Goal: Transaction & Acquisition: Purchase product/service

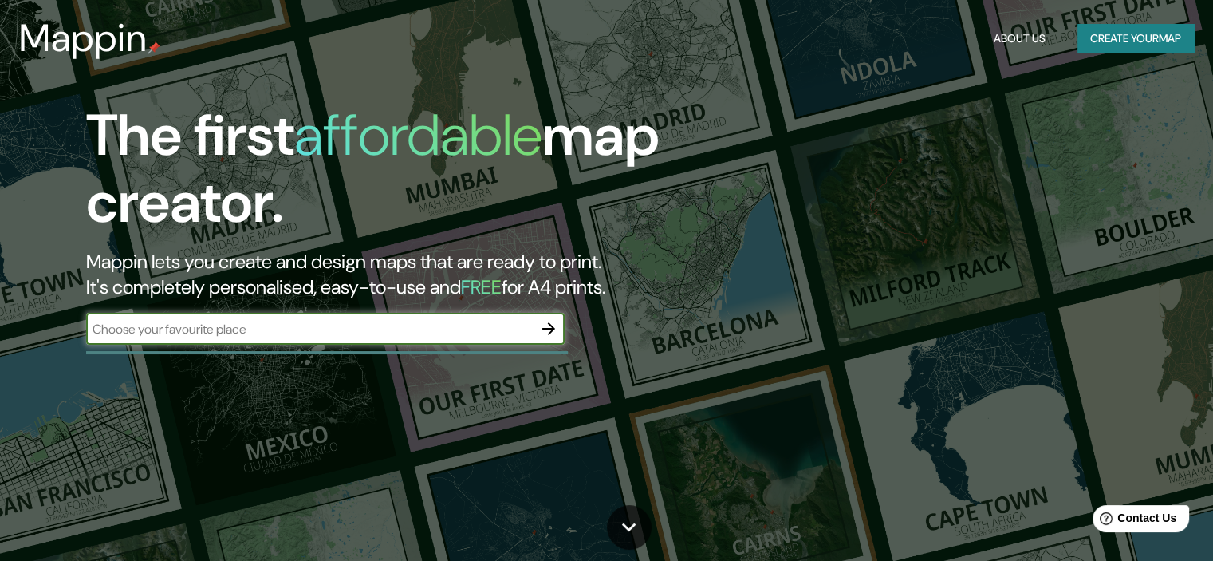
click at [348, 338] on div "​" at bounding box center [325, 329] width 478 height 32
click at [452, 324] on input "text" at bounding box center [309, 329] width 447 height 18
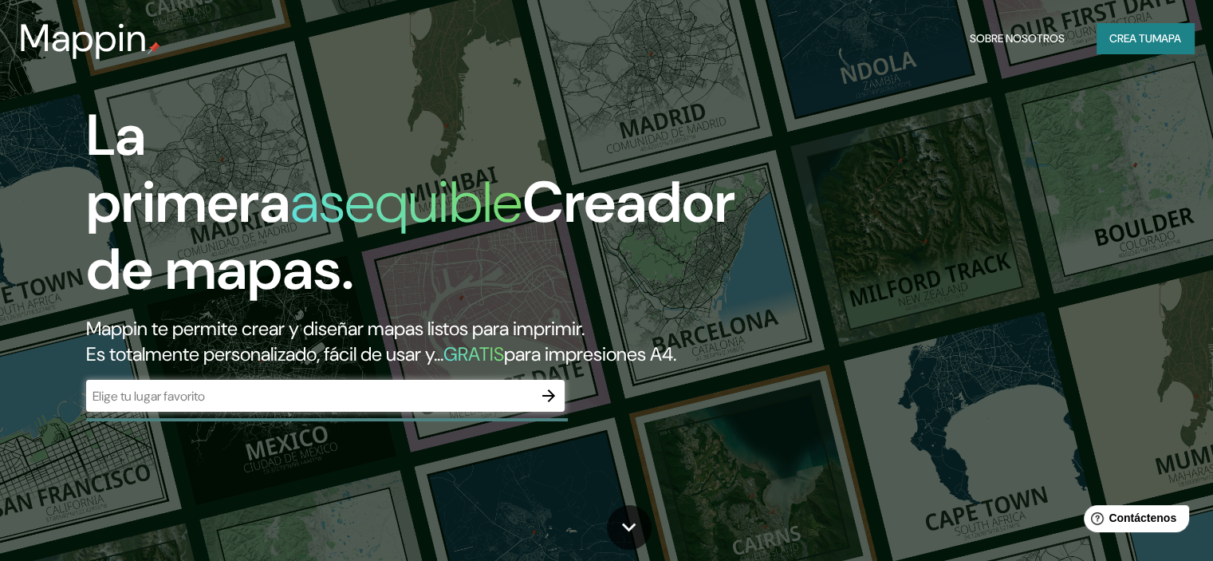
click at [317, 411] on div "​" at bounding box center [325, 396] width 478 height 32
click at [539, 411] on button "button" at bounding box center [549, 396] width 32 height 32
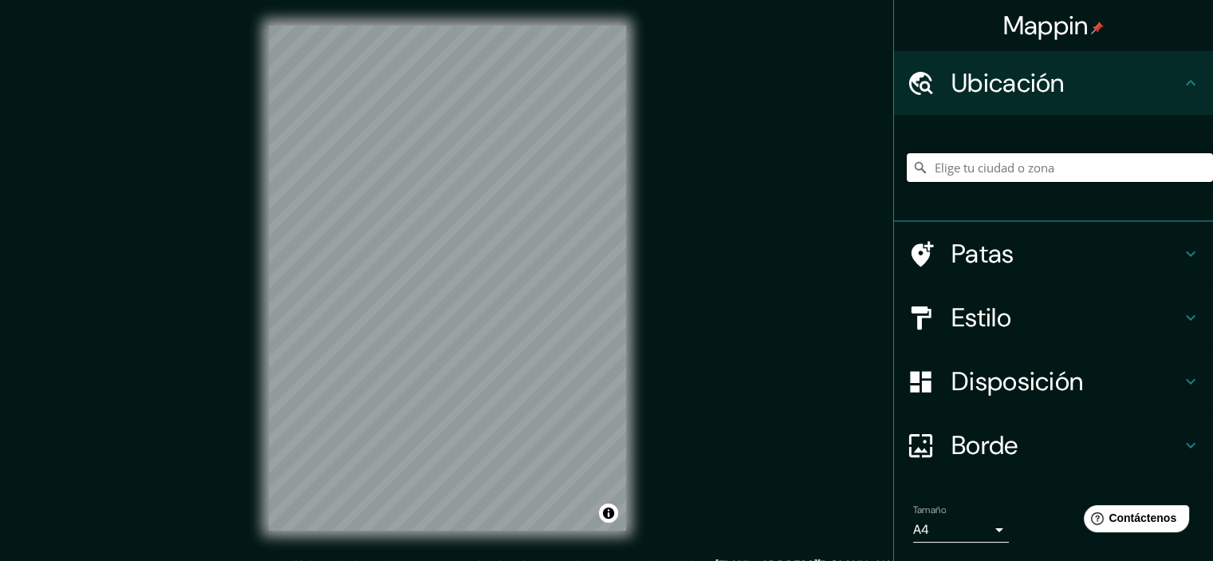
click at [1016, 171] on input "Elige tu ciudad o zona" at bounding box center [1060, 167] width 306 height 29
drag, startPoint x: 1016, startPoint y: 171, endPoint x: 1070, endPoint y: 177, distance: 54.5
click at [1070, 177] on input "Elige tu ciudad o zona" at bounding box center [1060, 167] width 306 height 29
click at [1051, 323] on h4 "Estilo" at bounding box center [1066, 317] width 230 height 32
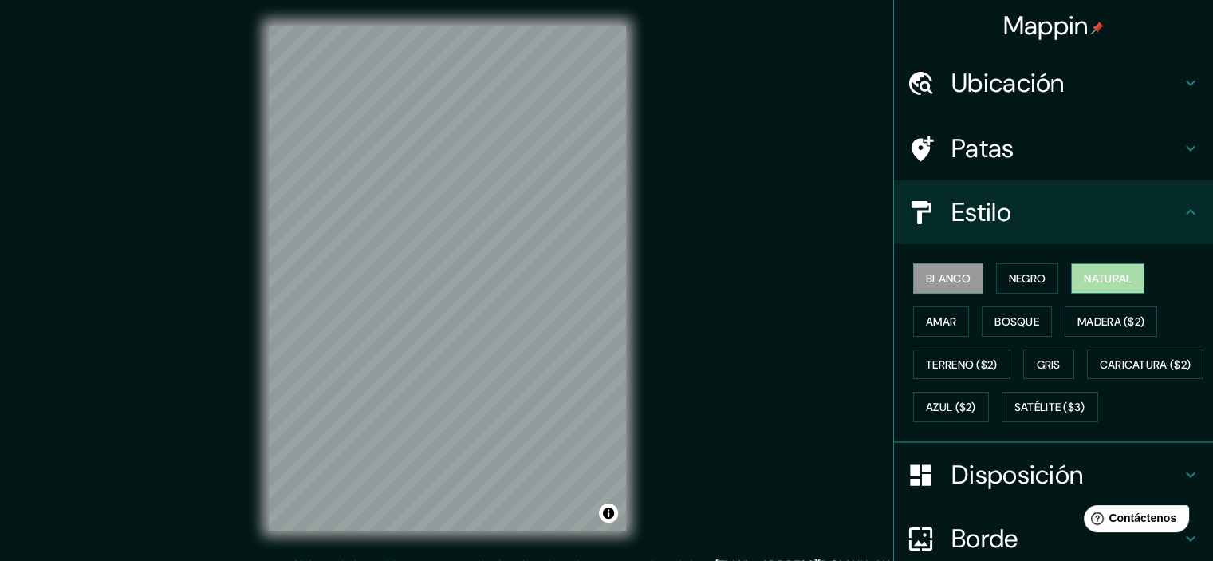
click at [1084, 280] on font "Natural" at bounding box center [1108, 278] width 48 height 14
click at [1030, 283] on font "Negro" at bounding box center [1027, 278] width 37 height 14
click at [942, 283] on font "Blanco" at bounding box center [948, 278] width 45 height 14
click at [940, 311] on font "Amar" at bounding box center [941, 321] width 30 height 21
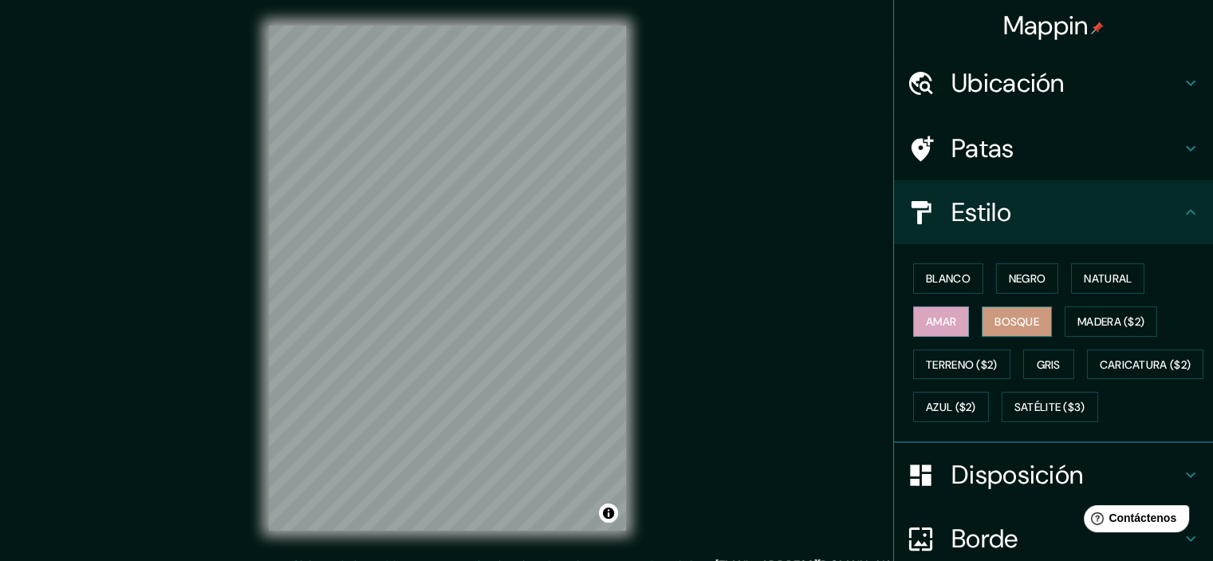
click at [994, 321] on font "Bosque" at bounding box center [1016, 321] width 45 height 14
click at [1049, 324] on div "Blanco Negro Natural Amar Bosque Madera ($2) Terreno ($2) Gris Caricatura ($2) …" at bounding box center [1060, 342] width 306 height 171
click at [1065, 321] on button "Madera ($2)" at bounding box center [1111, 321] width 92 height 30
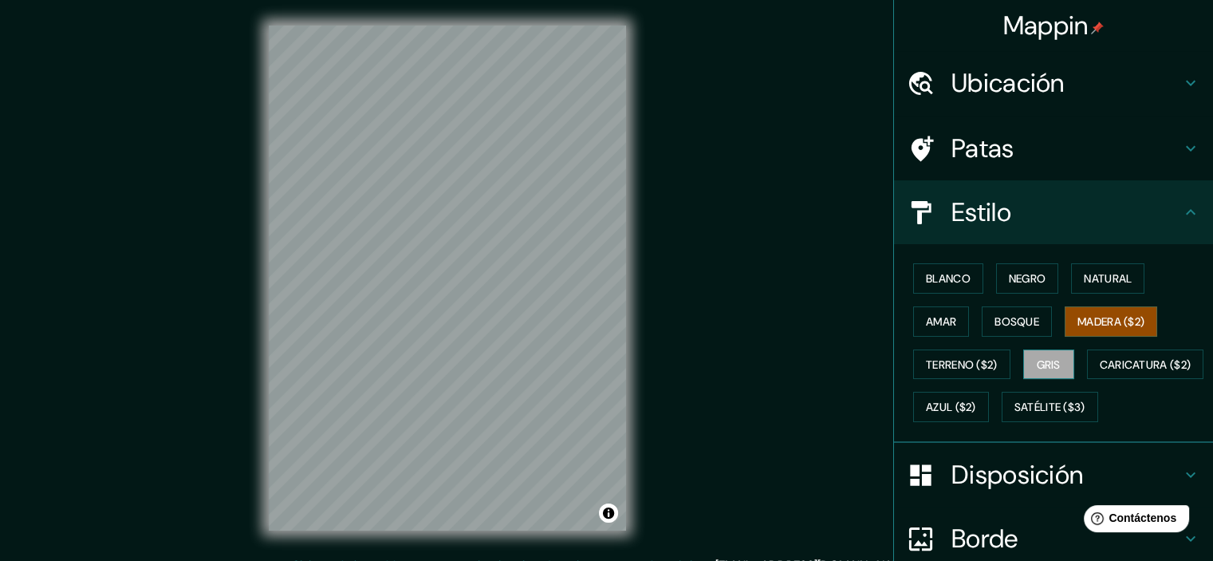
drag, startPoint x: 1043, startPoint y: 354, endPoint x: 1033, endPoint y: 358, distance: 10.4
click at [1041, 355] on font "Gris" at bounding box center [1049, 364] width 24 height 21
click at [963, 362] on font "Terreno ($2)" at bounding box center [962, 364] width 72 height 14
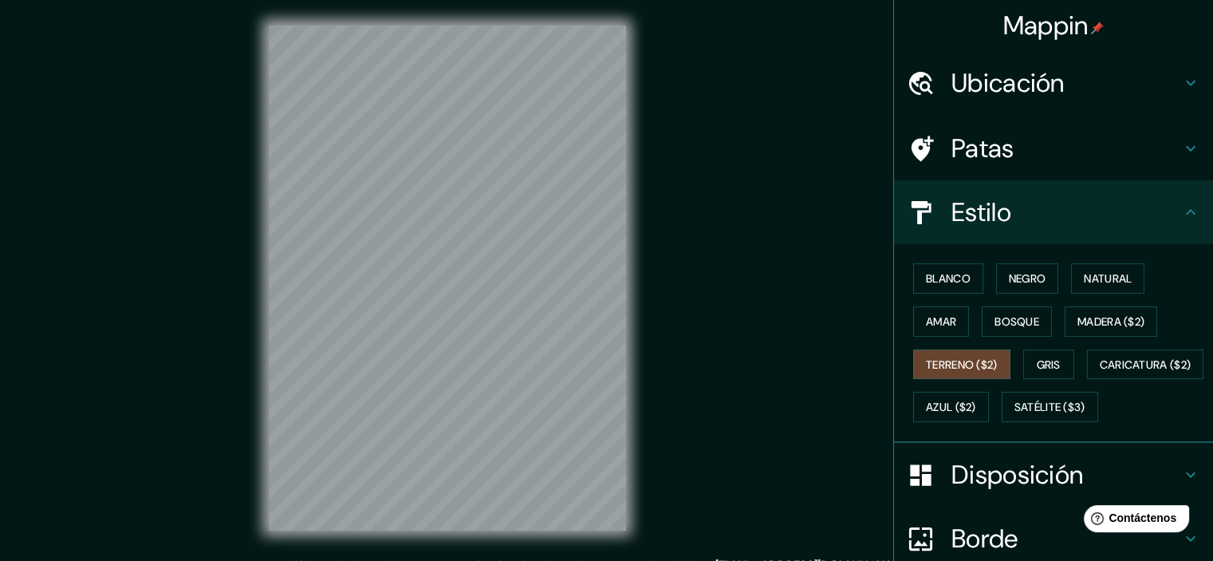
click at [967, 388] on div "Blanco Negro Natural Amar Bosque Madera ($2) Terreno ($2) Gris Caricatura ($2) …" at bounding box center [1060, 342] width 306 height 171
click at [1024, 289] on button "Negro" at bounding box center [1027, 278] width 63 height 30
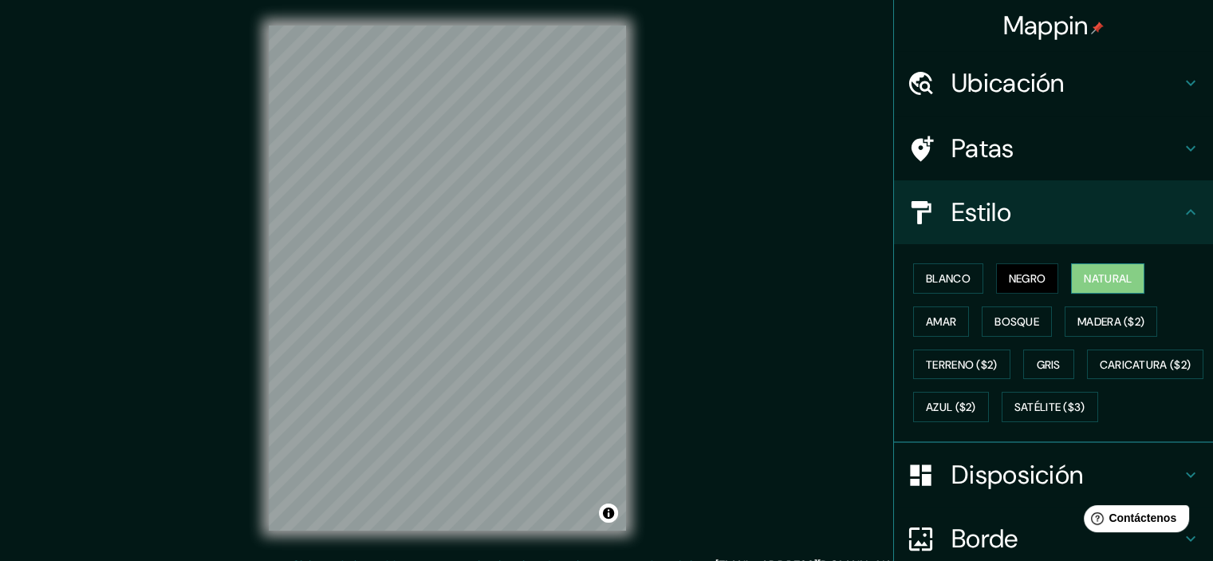
click at [1085, 276] on font "Natural" at bounding box center [1108, 278] width 48 height 14
click at [1069, 159] on h4 "Patas" at bounding box center [1066, 148] width 230 height 32
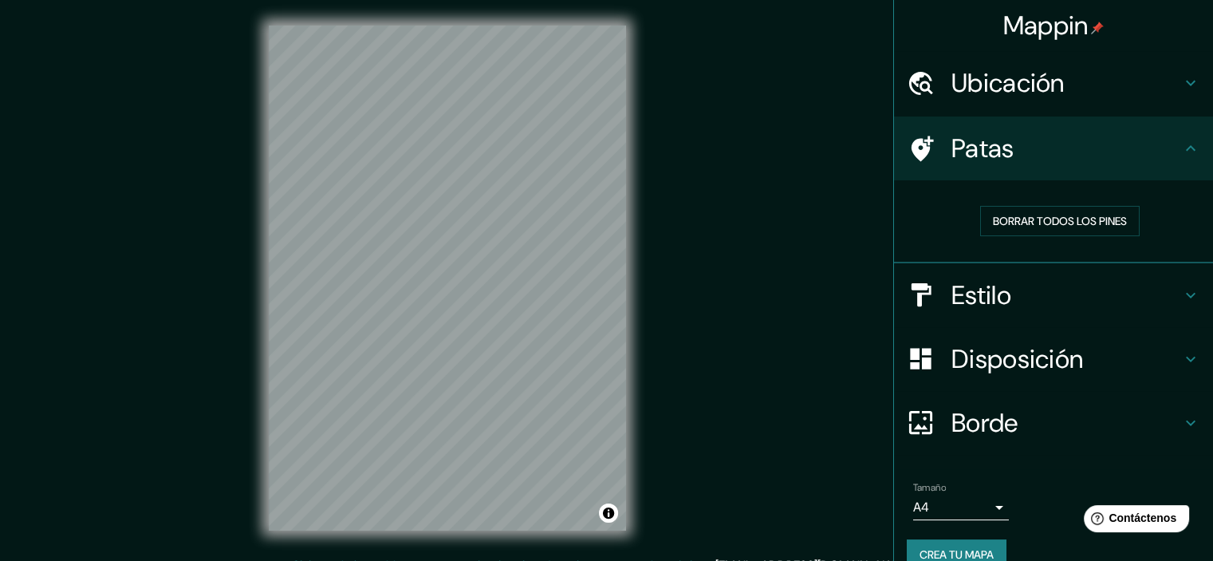
click at [1072, 159] on h4 "Patas" at bounding box center [1066, 148] width 230 height 32
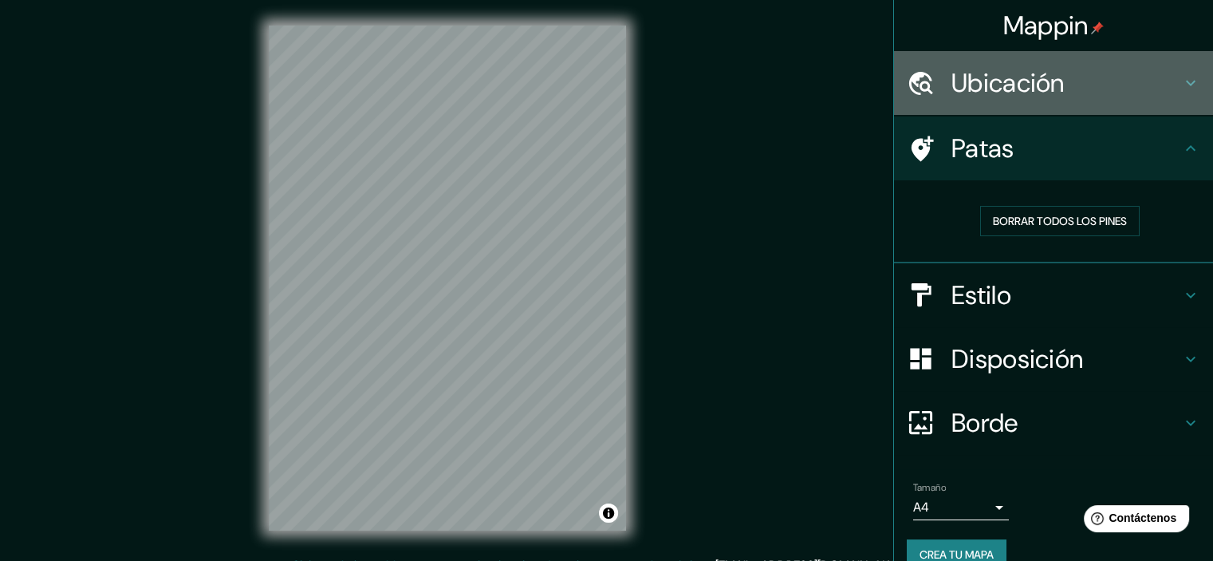
click at [1086, 87] on h4 "Ubicación" at bounding box center [1066, 83] width 230 height 32
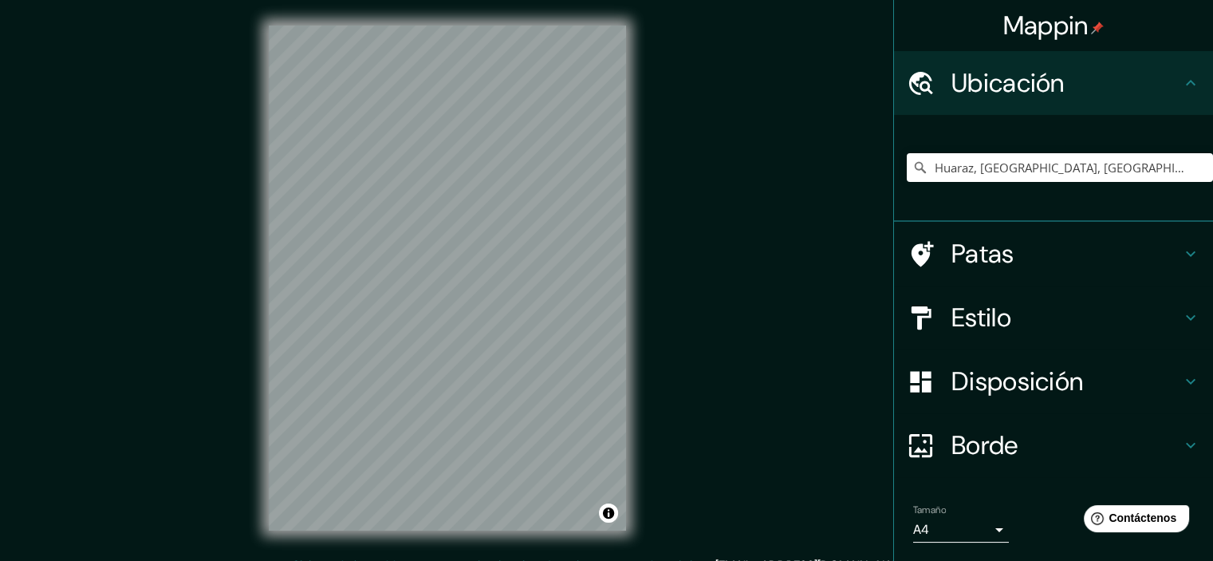
click at [1086, 87] on h4 "Ubicación" at bounding box center [1066, 83] width 230 height 32
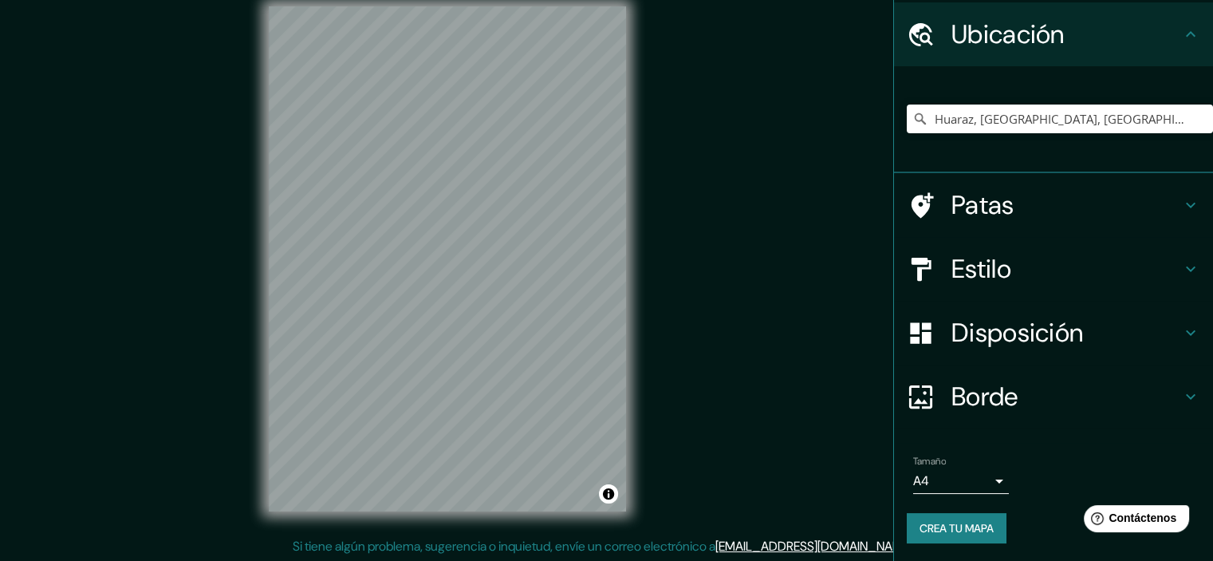
scroll to position [20, 0]
click at [1006, 392] on font "Borde" at bounding box center [984, 396] width 67 height 33
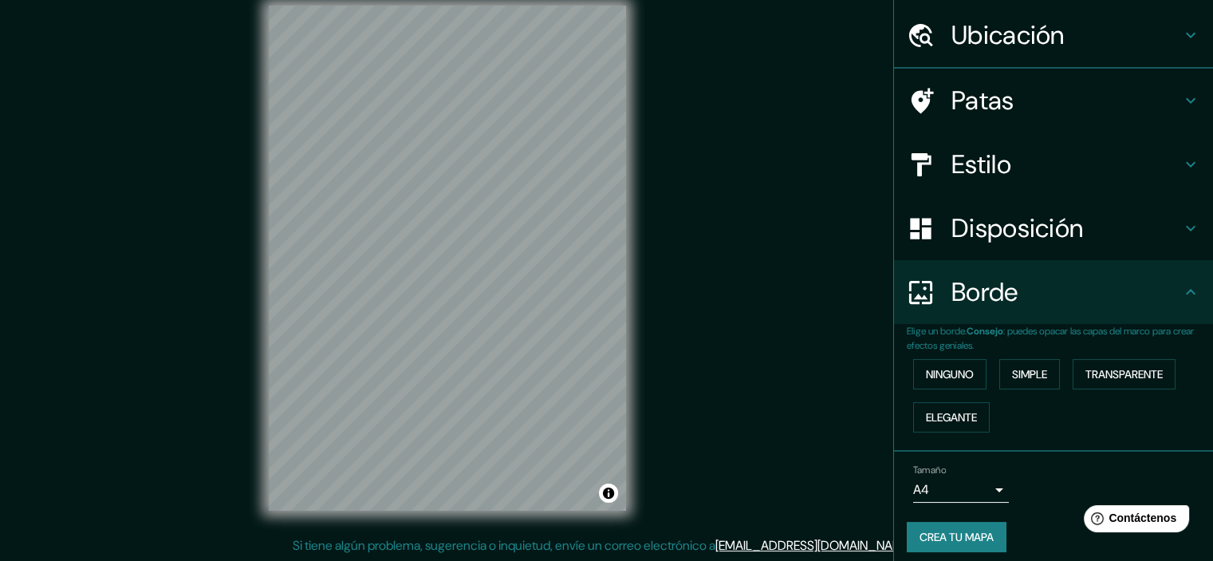
scroll to position [49, 0]
click at [1017, 376] on font "Simple" at bounding box center [1029, 373] width 35 height 14
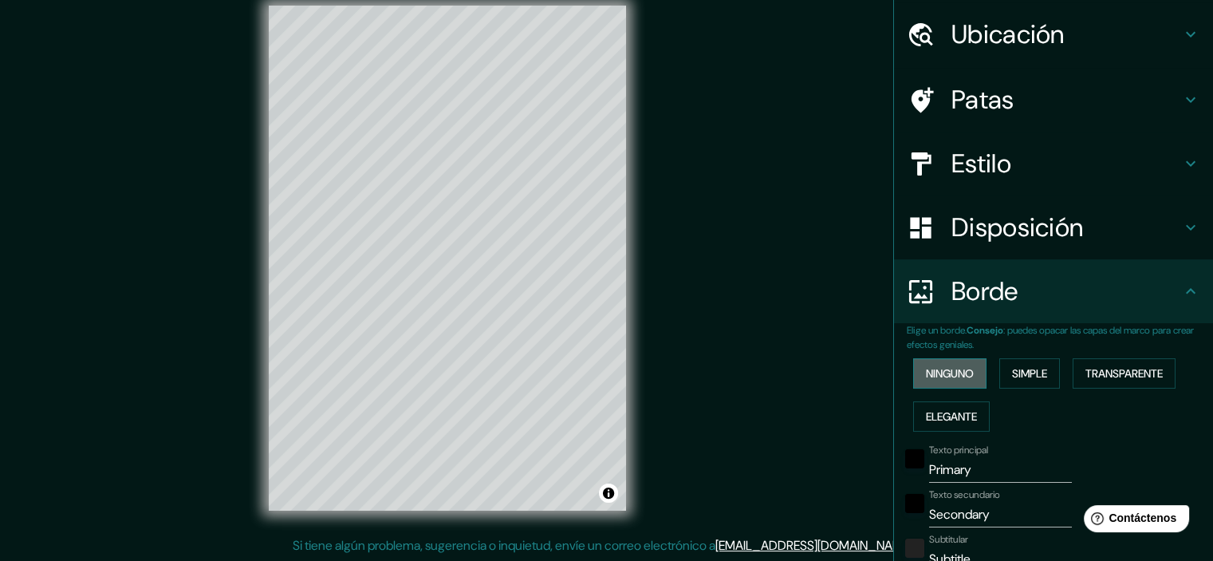
click at [941, 377] on font "Ninguno" at bounding box center [950, 373] width 48 height 14
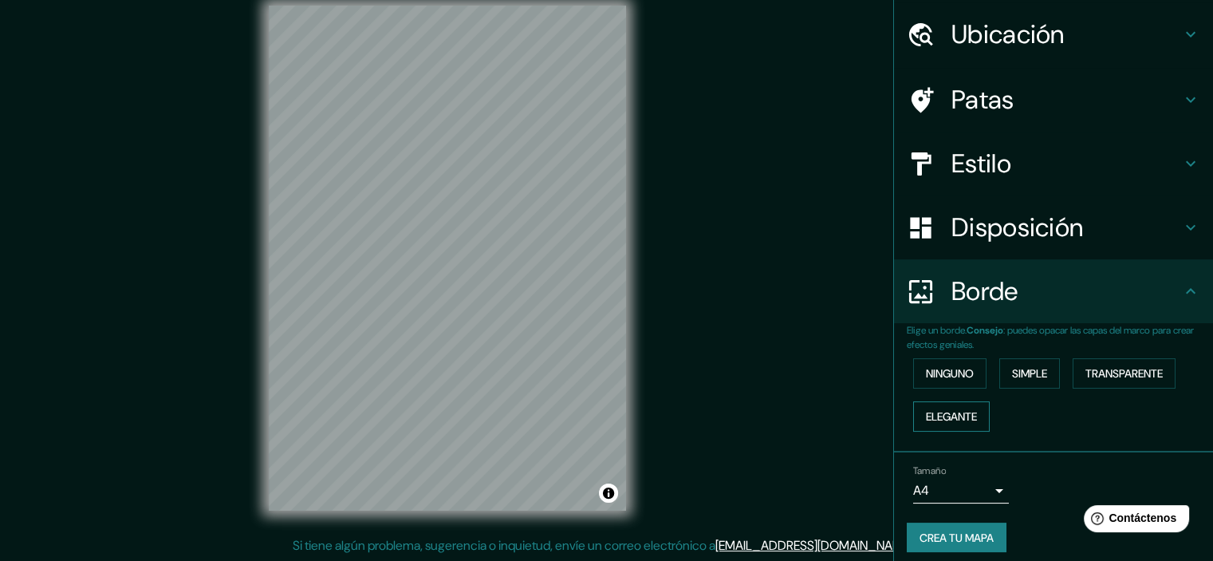
click at [958, 401] on button "Elegante" at bounding box center [951, 416] width 77 height 30
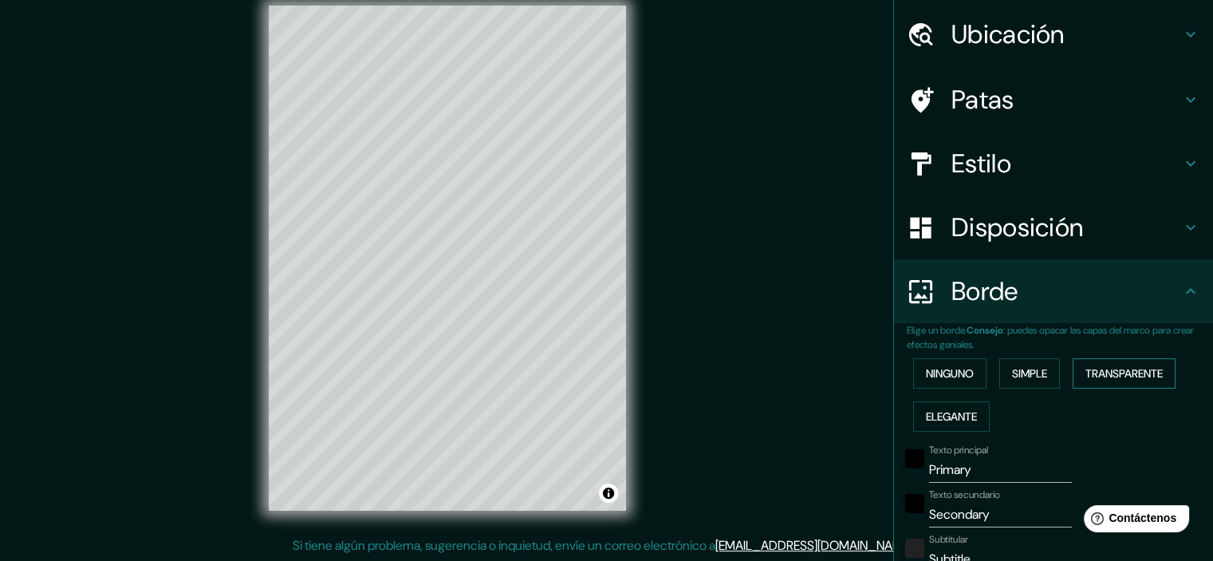
click at [1110, 382] on button "Transparente" at bounding box center [1123, 373] width 103 height 30
click at [928, 368] on font "Ninguno" at bounding box center [950, 373] width 48 height 14
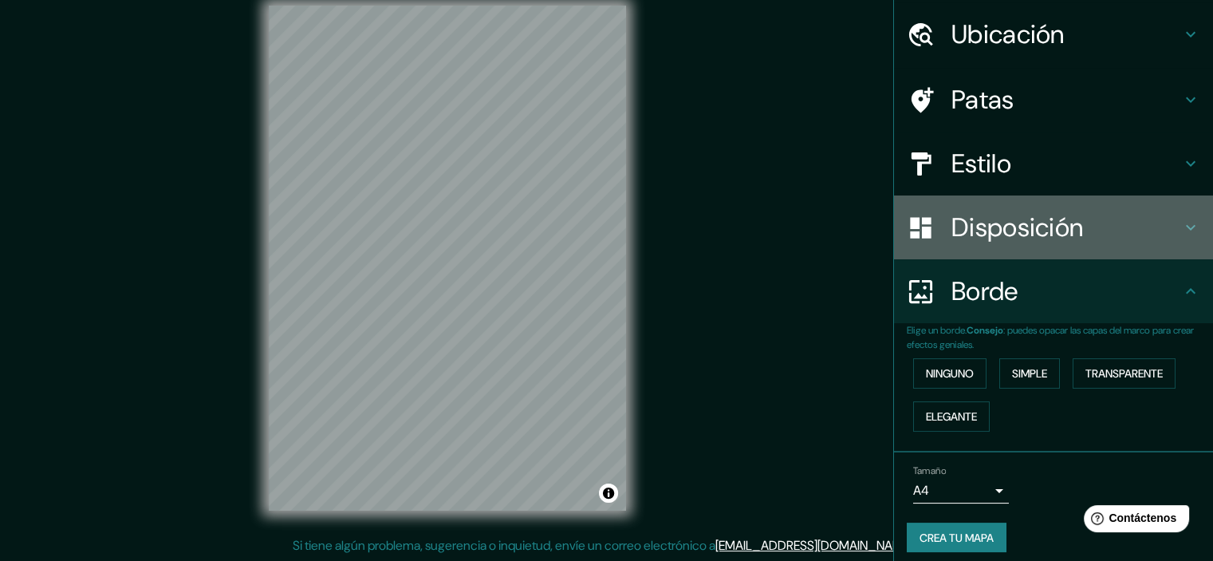
click at [989, 234] on font "Disposición" at bounding box center [1017, 227] width 132 height 33
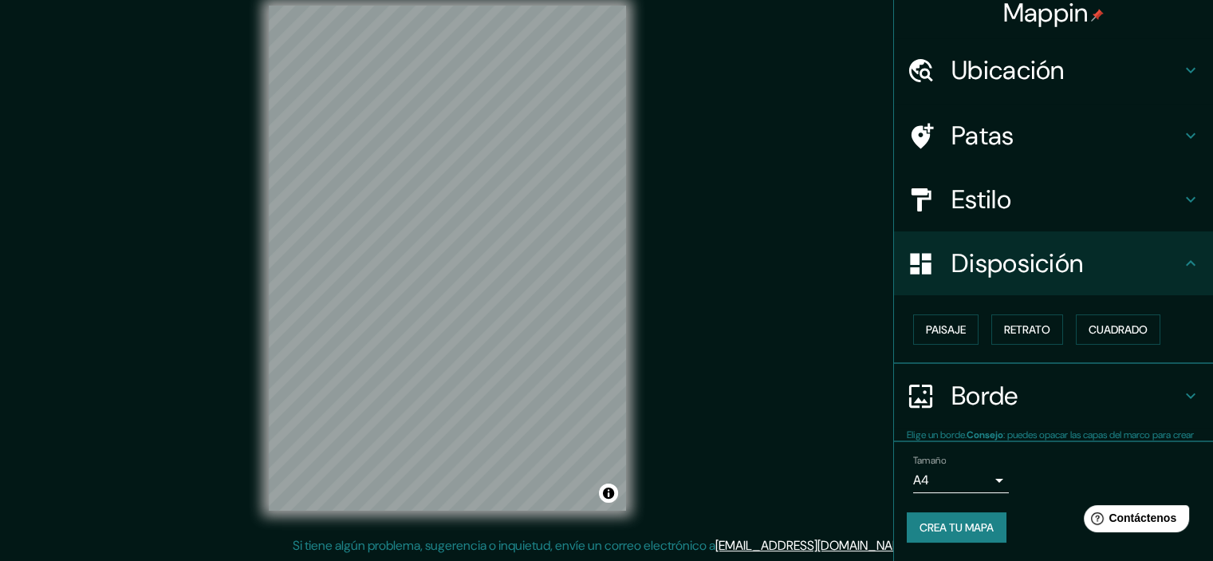
scroll to position [13, 0]
click at [941, 349] on div "Paisaje Retrato Cuadrado" at bounding box center [1060, 329] width 306 height 43
click at [935, 342] on button "Paisaje" at bounding box center [945, 329] width 65 height 30
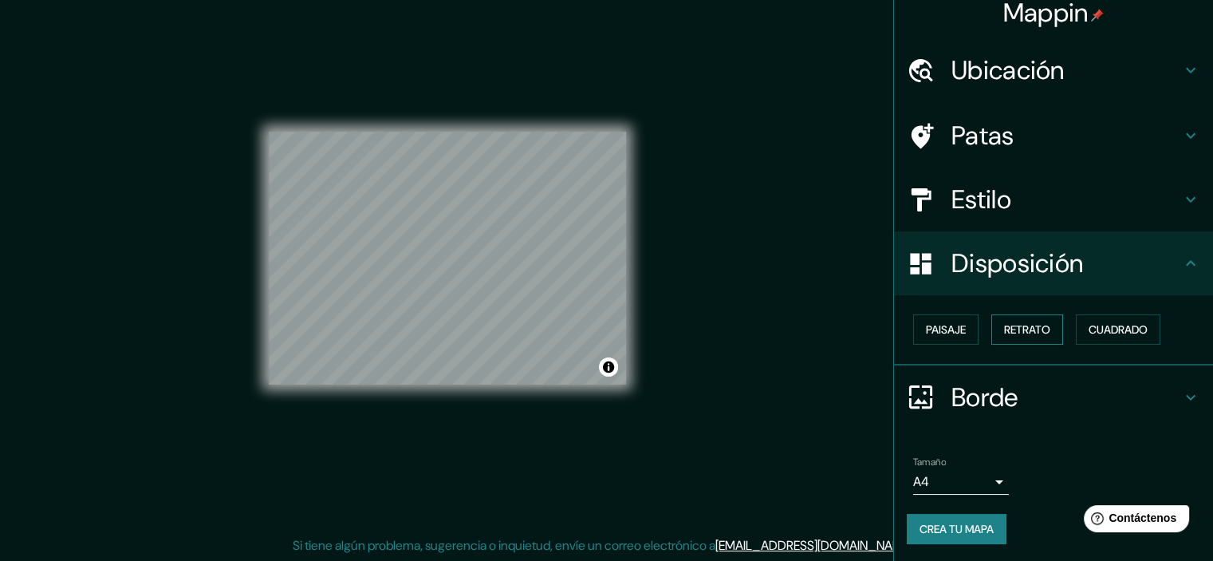
click at [1007, 329] on font "Retrato" at bounding box center [1027, 329] width 46 height 14
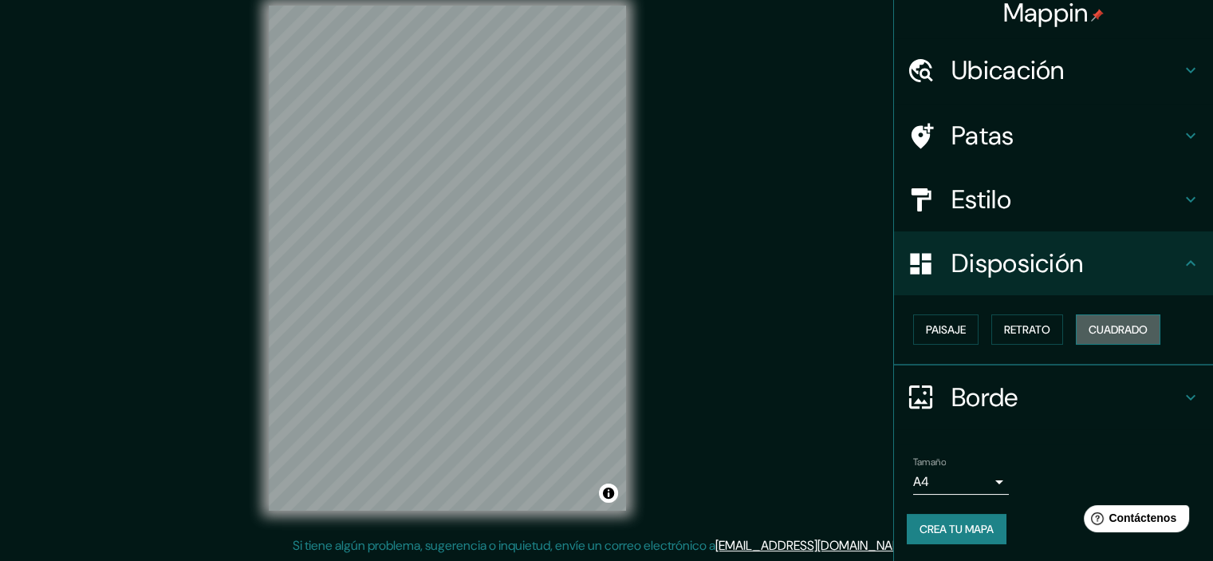
click at [1107, 325] on font "Cuadrado" at bounding box center [1117, 329] width 59 height 14
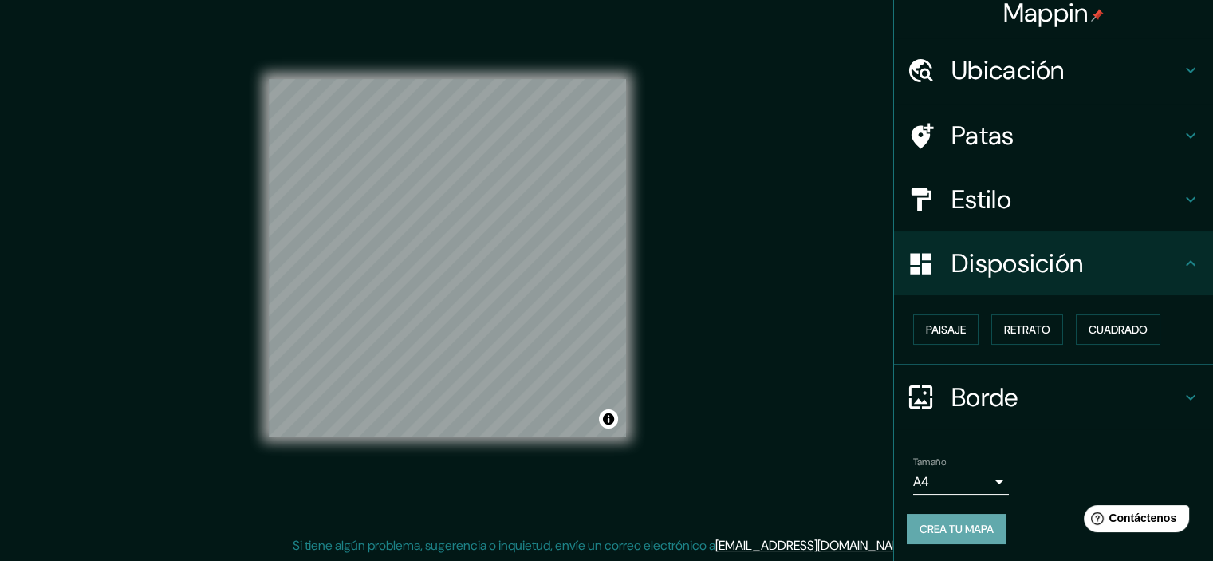
click at [962, 529] on font "Crea tu mapa" at bounding box center [956, 528] width 74 height 14
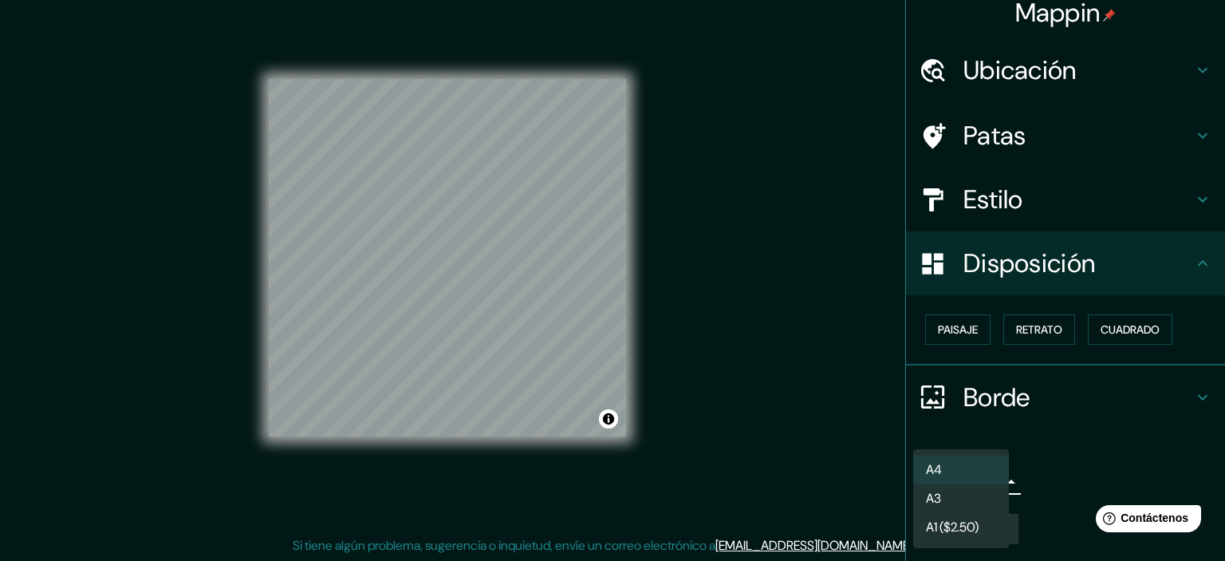
click at [990, 490] on body "Mappin Ubicación [GEOGRAPHIC_DATA], [GEOGRAPHIC_DATA], [GEOGRAPHIC_DATA] [GEOGR…" at bounding box center [612, 260] width 1225 height 561
click at [970, 475] on li "A4" at bounding box center [961, 470] width 96 height 30
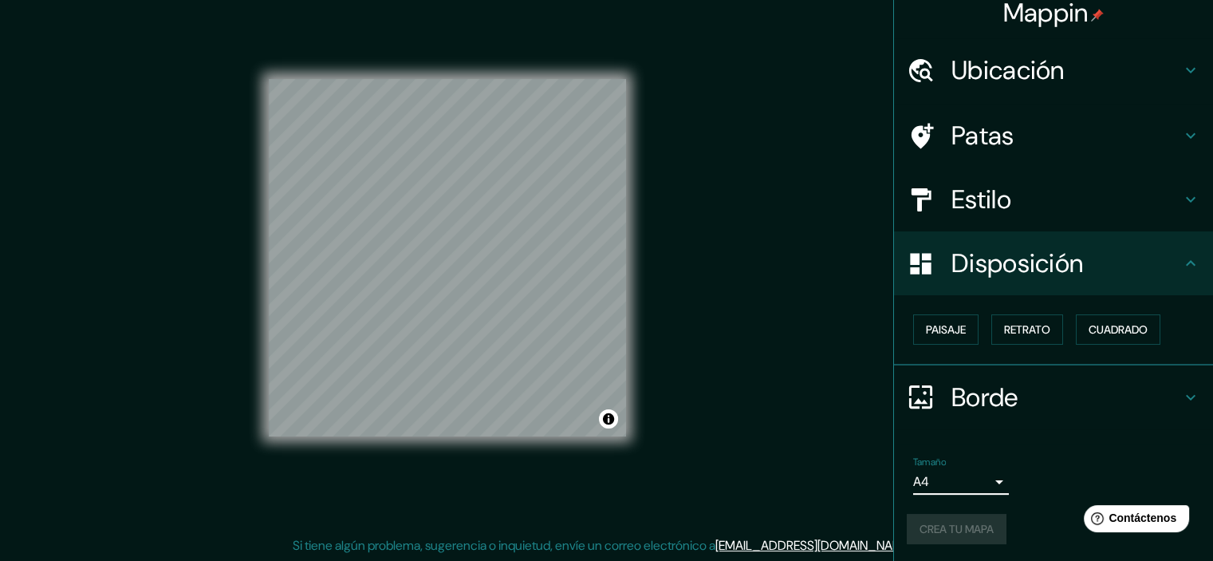
click at [1007, 194] on h4 "Estilo" at bounding box center [1066, 199] width 230 height 32
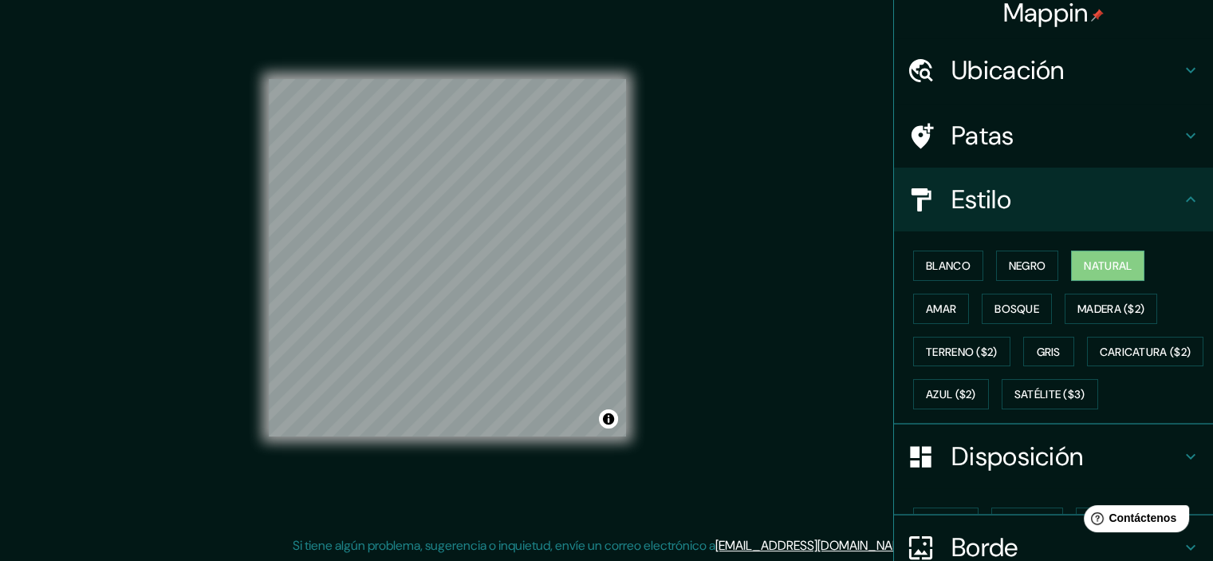
click at [1024, 140] on h4 "Patas" at bounding box center [1066, 136] width 230 height 32
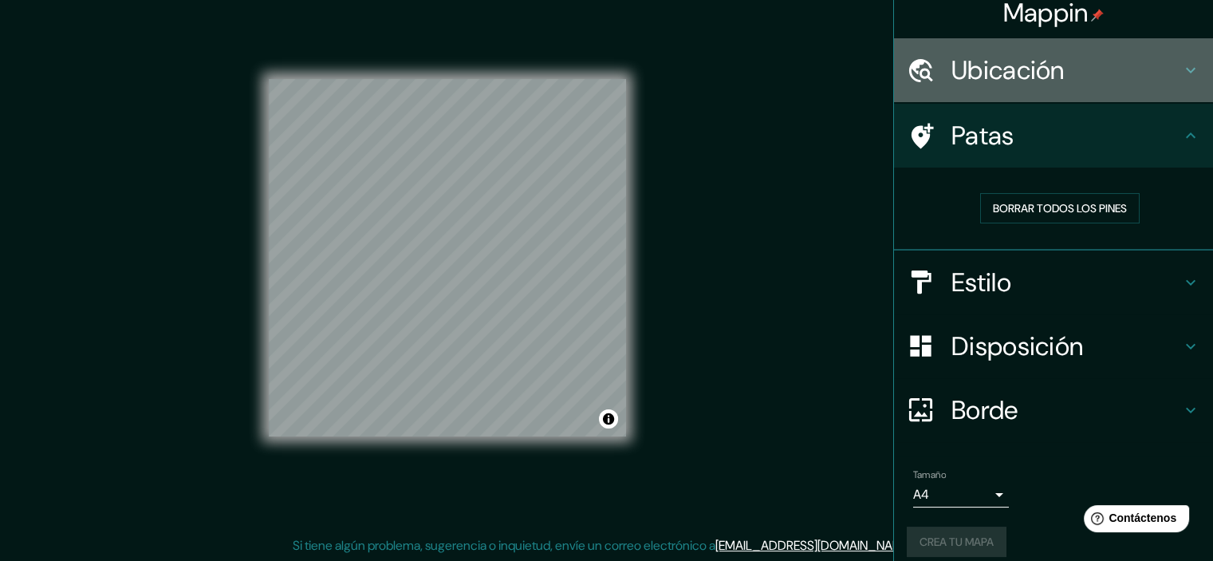
click at [1024, 97] on div "Ubicación" at bounding box center [1053, 70] width 319 height 64
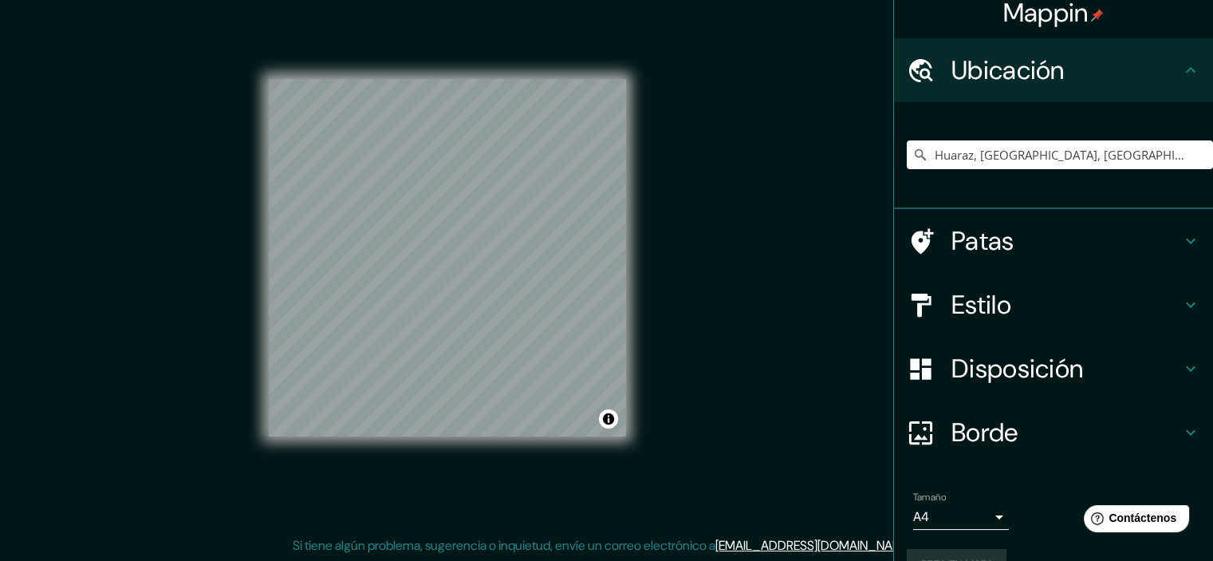
click at [1023, 146] on div "[GEOGRAPHIC_DATA], [GEOGRAPHIC_DATA], [GEOGRAPHIC_DATA] [GEOGRAPHIC_DATA] [GEOG…" at bounding box center [1060, 155] width 306 height 80
click at [1024, 158] on input "Huaraz, [GEOGRAPHIC_DATA], [GEOGRAPHIC_DATA]" at bounding box center [1060, 154] width 306 height 29
click at [1165, 159] on input "Huaraz, [GEOGRAPHIC_DATA], [GEOGRAPHIC_DATA]" at bounding box center [1060, 154] width 306 height 29
click at [1165, 158] on input "Huaraz, [GEOGRAPHIC_DATA], [GEOGRAPHIC_DATA]" at bounding box center [1060, 154] width 306 height 29
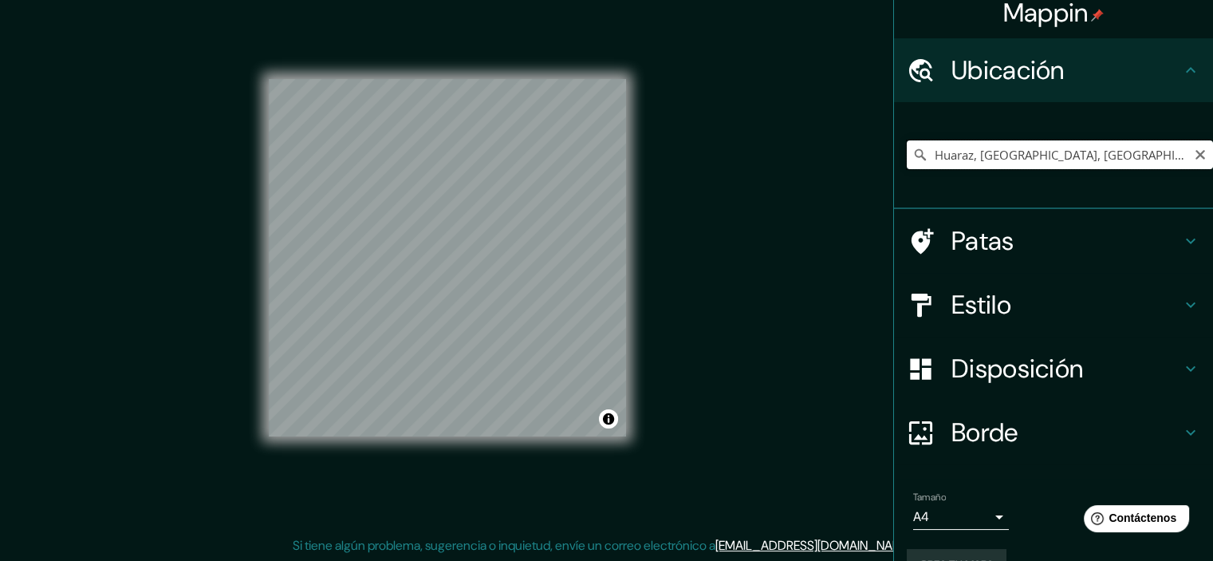
click at [1165, 158] on input "Huaraz, [GEOGRAPHIC_DATA], [GEOGRAPHIC_DATA]" at bounding box center [1060, 154] width 306 height 29
click at [1014, 163] on input "Huaraz, [GEOGRAPHIC_DATA], [GEOGRAPHIC_DATA]" at bounding box center [1060, 154] width 306 height 29
type input "Huari, [GEOGRAPHIC_DATA], [GEOGRAPHIC_DATA]"
